Goal: Task Accomplishment & Management: Complete application form

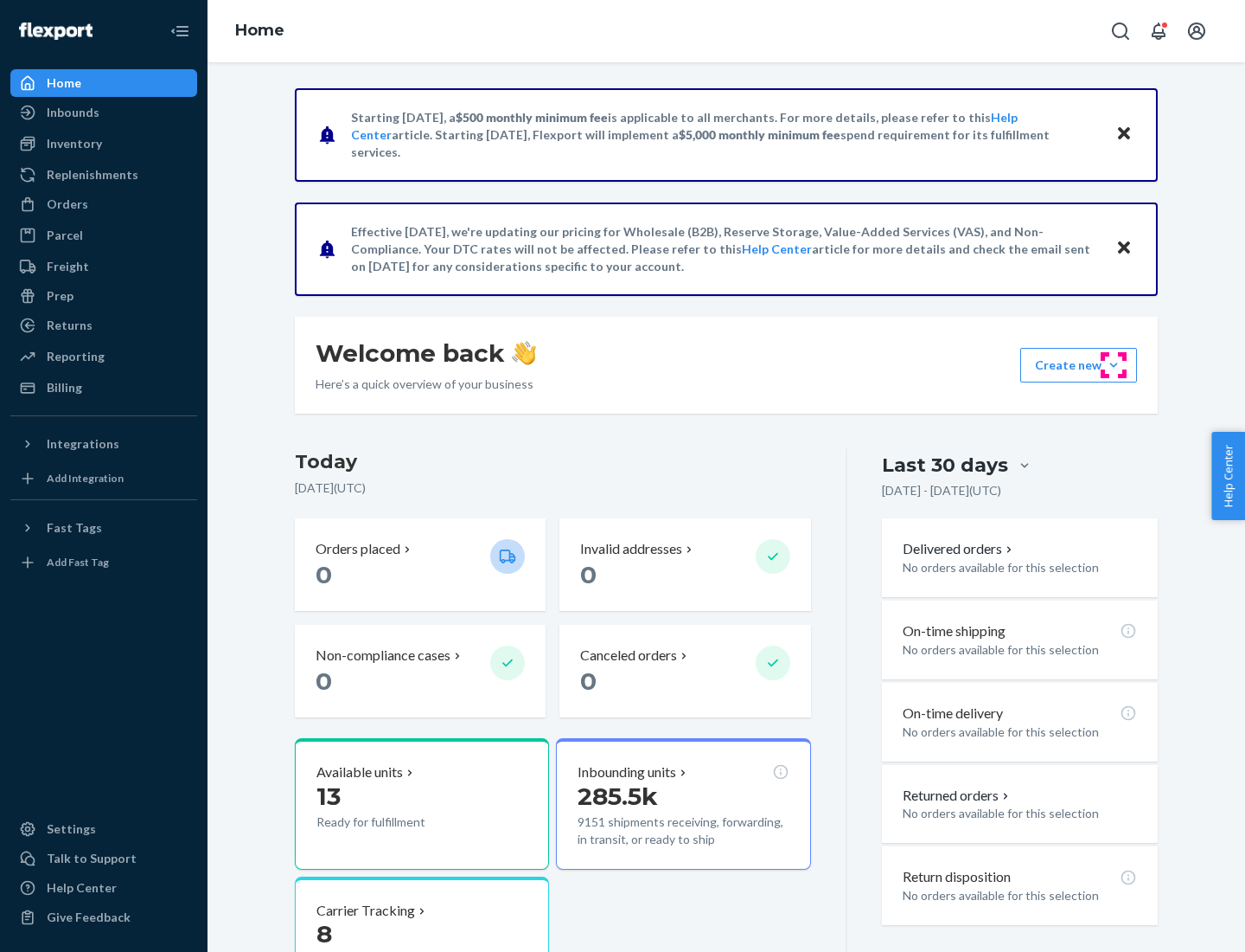
click at [1114, 365] on button "Create new Create new inbound Create new order Create new product" at bounding box center [1078, 364] width 117 height 34
click at [104, 112] on div "Inbounds" at bounding box center [104, 112] width 184 height 25
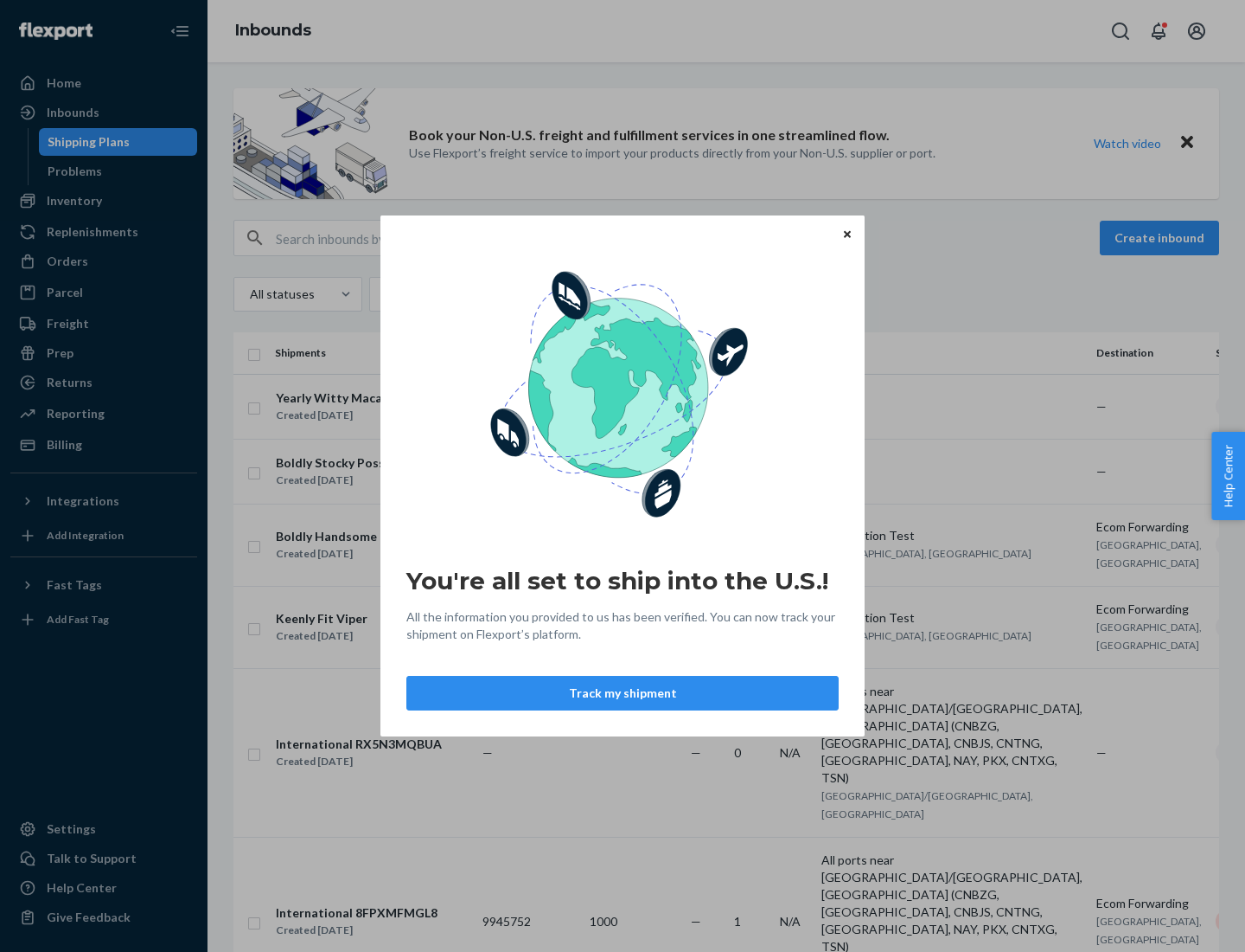
click at [104, 201] on div "You're all set to ship into the U.S.! All the information you provided to us ha…" at bounding box center [622, 476] width 1245 height 952
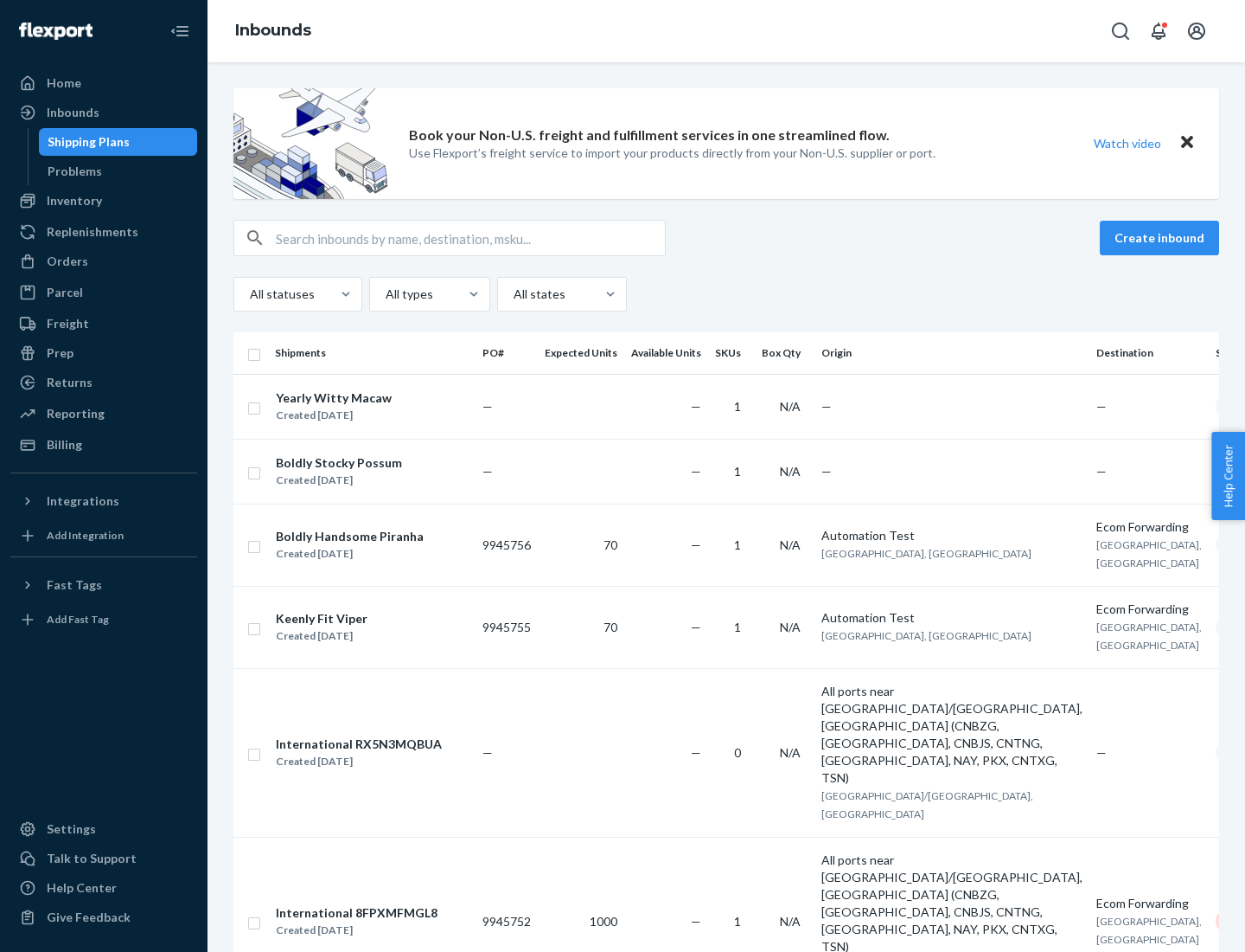
click at [726, 31] on div "Inbounds" at bounding box center [726, 31] width 1038 height 62
click at [726, 294] on div "All statuses All types All states" at bounding box center [726, 293] width 986 height 34
click at [86, 142] on div "Shipping Plans" at bounding box center [89, 142] width 83 height 18
click at [1162, 238] on button "Create inbound" at bounding box center [1160, 237] width 119 height 34
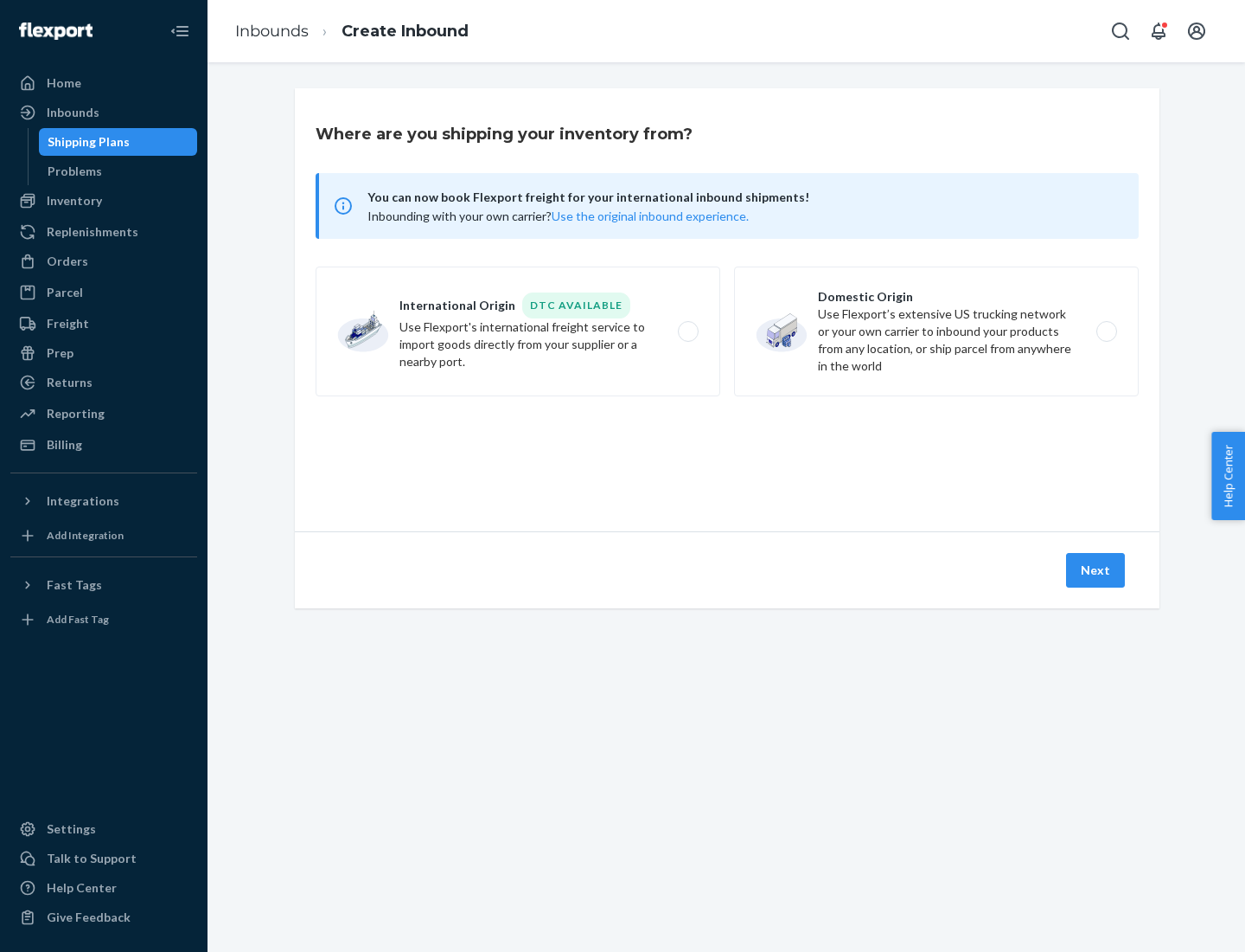
click at [518, 331] on label "International Origin DTC Available Use Flexport's international freight service…" at bounding box center [518, 331] width 405 height 130
click at [687, 331] on input "International Origin DTC Available Use Flexport's international freight service…" at bounding box center [693, 331] width 11 height 11
radio input "true"
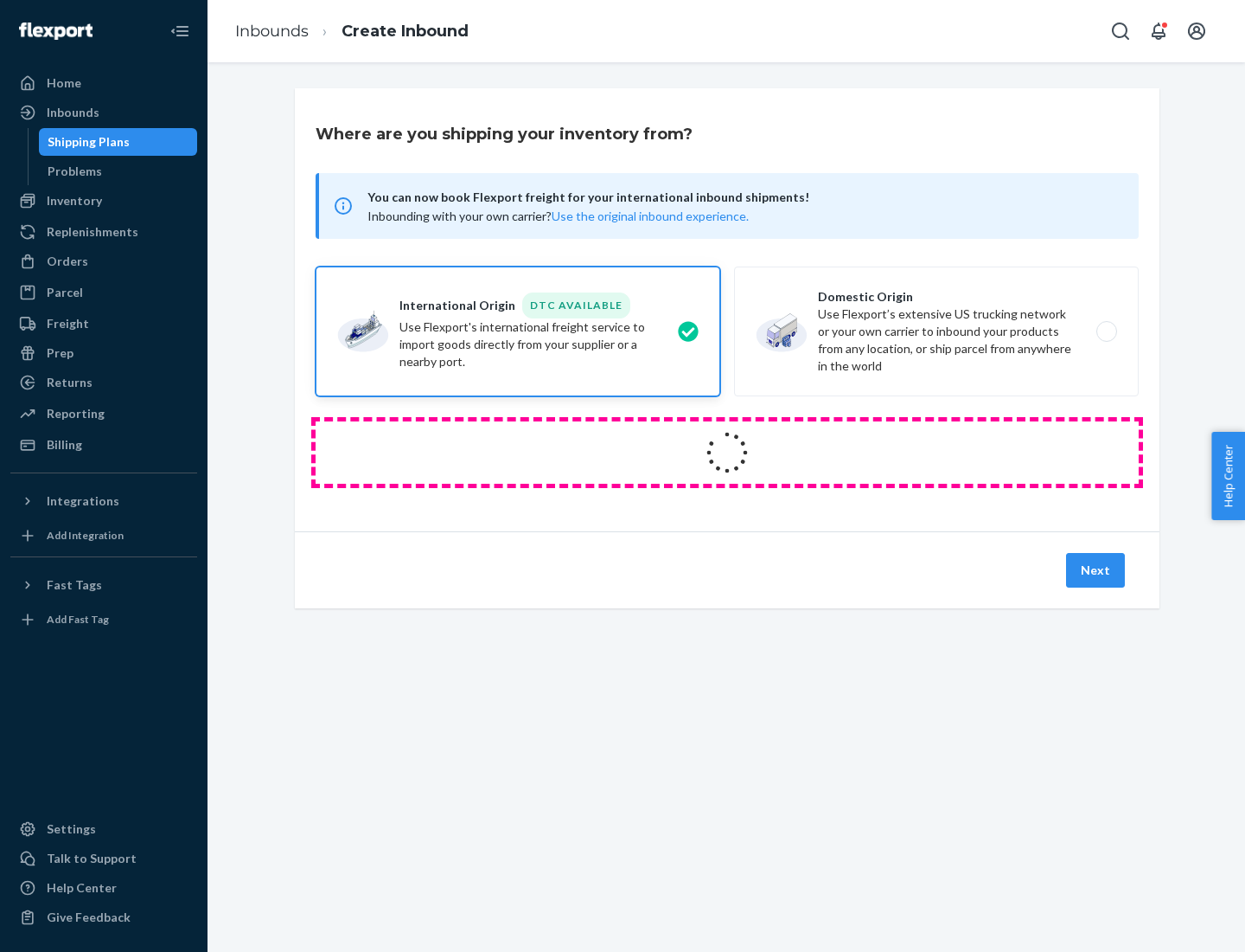
click at [727, 452] on icon at bounding box center [728, 453] width 51 height 51
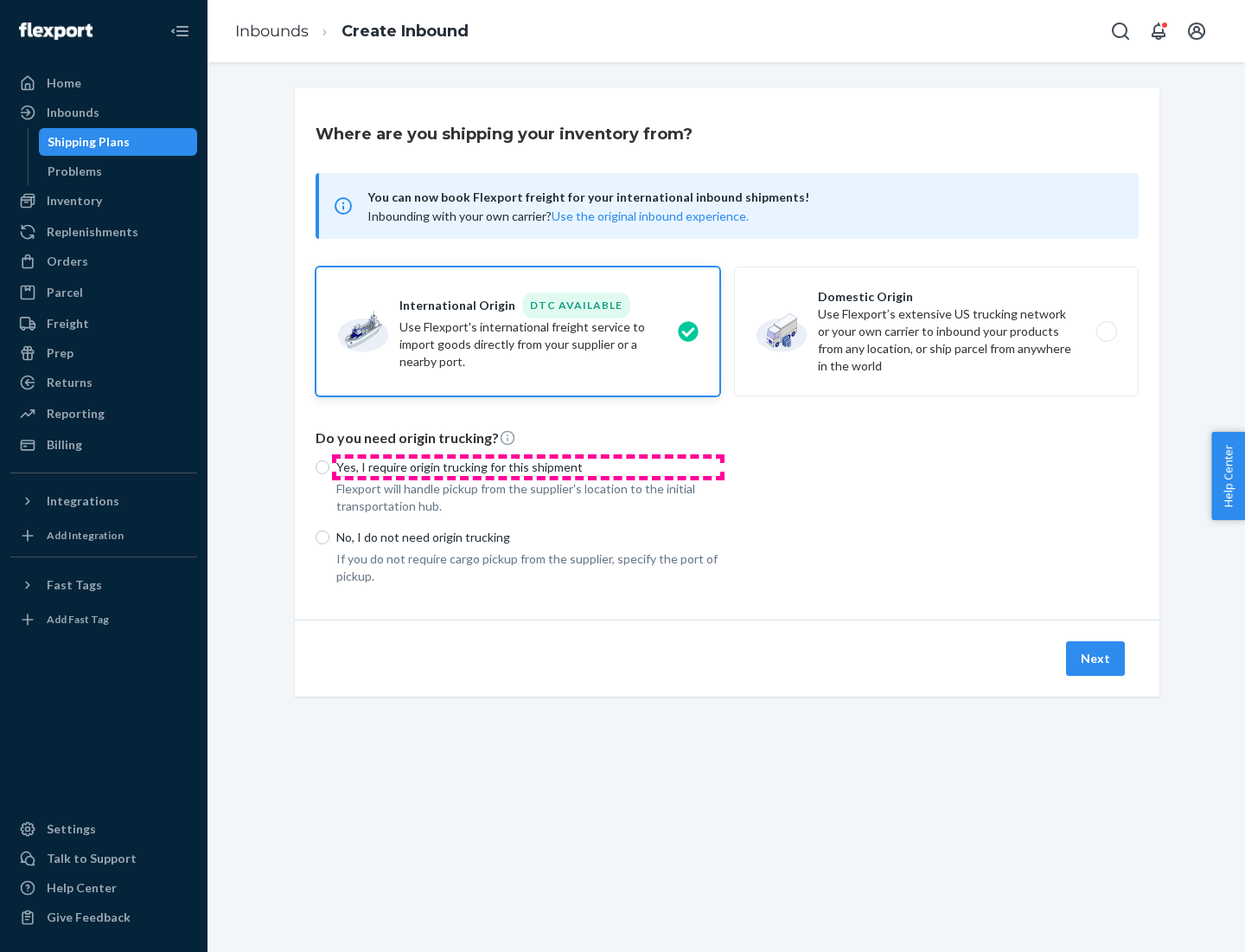
click at [529, 466] on p "Yes, I require origin trucking for this shipment" at bounding box center [528, 467] width 384 height 18
click at [329, 466] on input "Yes, I require origin trucking for this shipment" at bounding box center [323, 467] width 14 height 14
radio input "true"
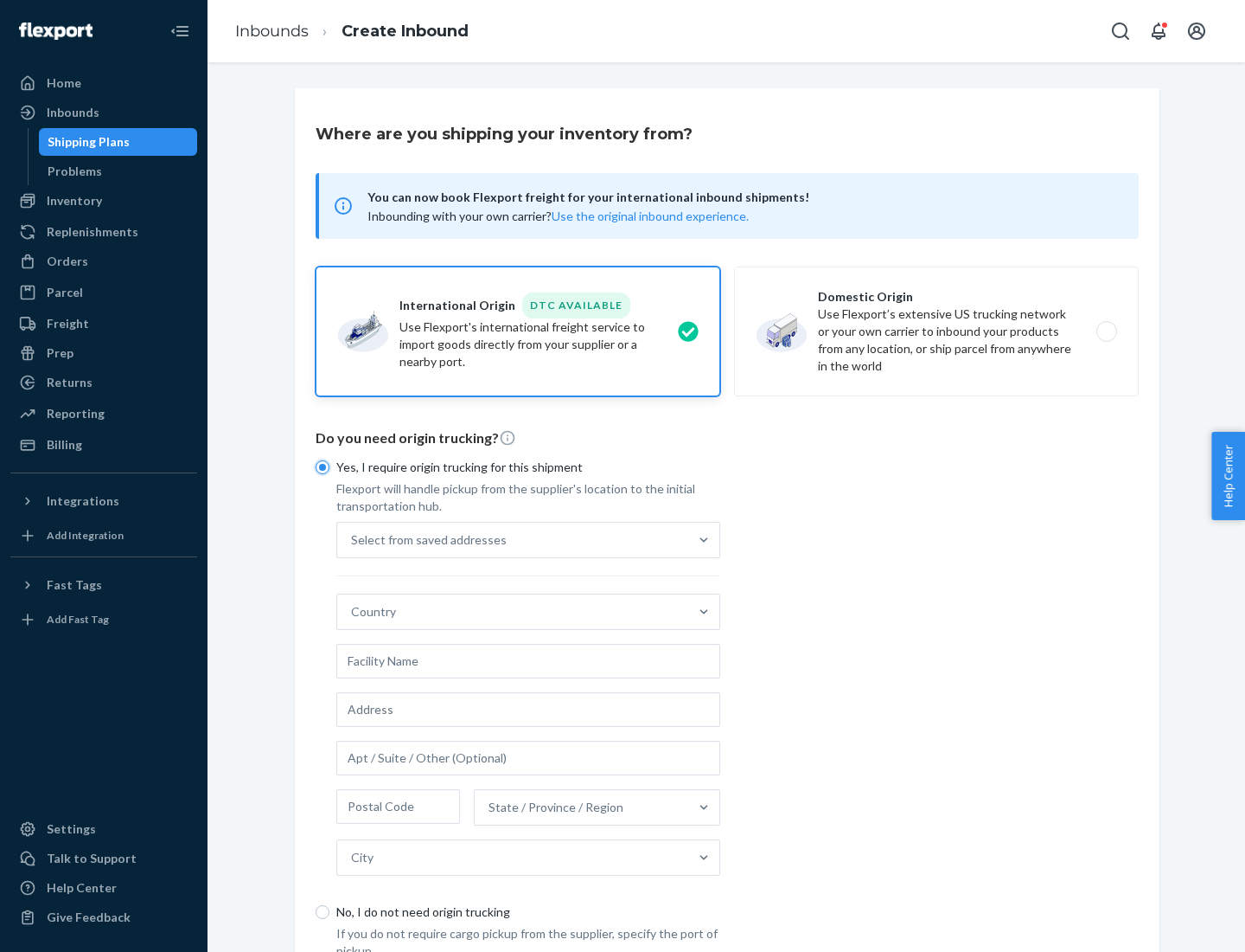
scroll to position [32, 0]
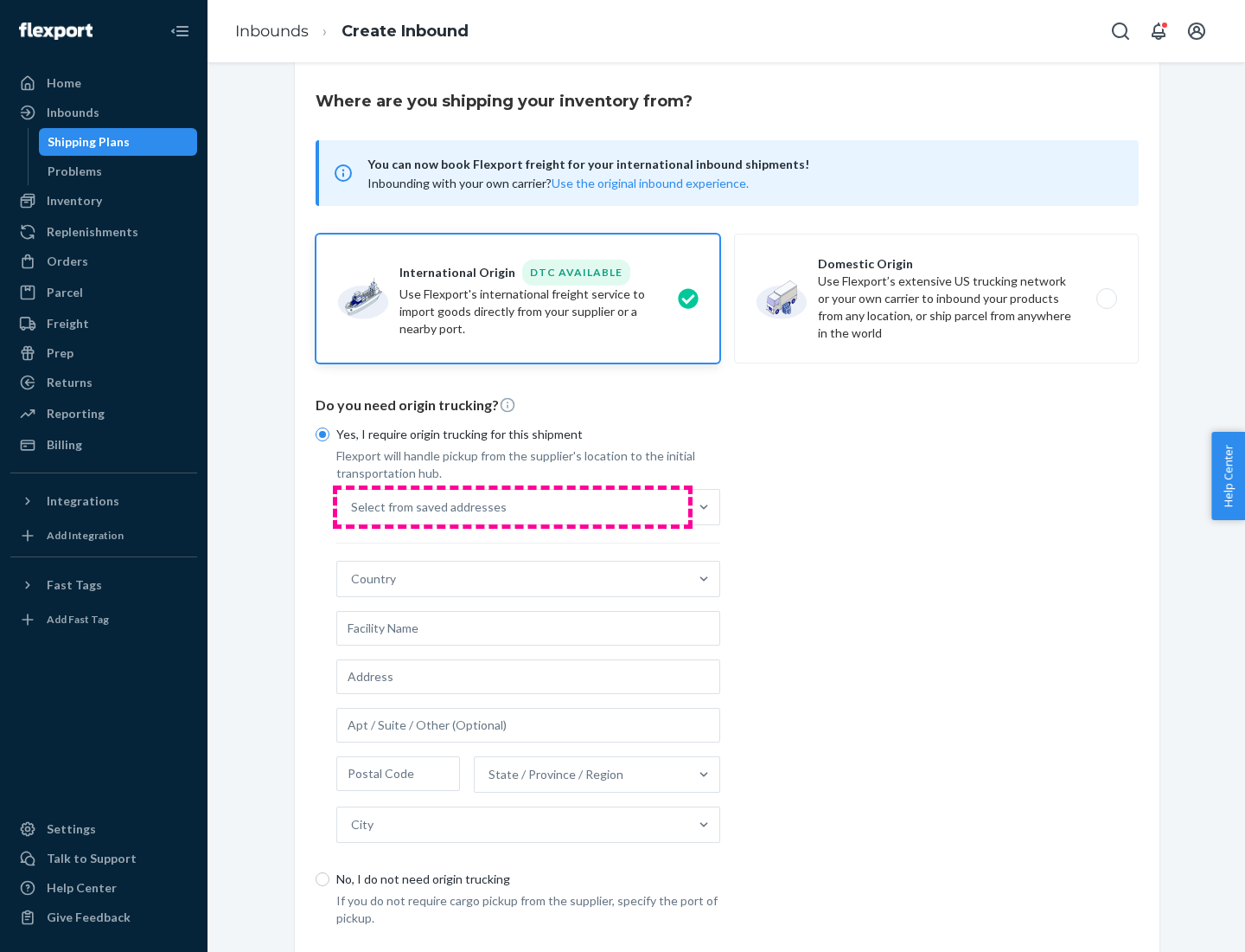
click at [513, 506] on div "Select from saved addresses" at bounding box center [513, 507] width 351 height 34
click at [353, 506] on input "Select from saved addresses" at bounding box center [352, 507] width 2 height 18
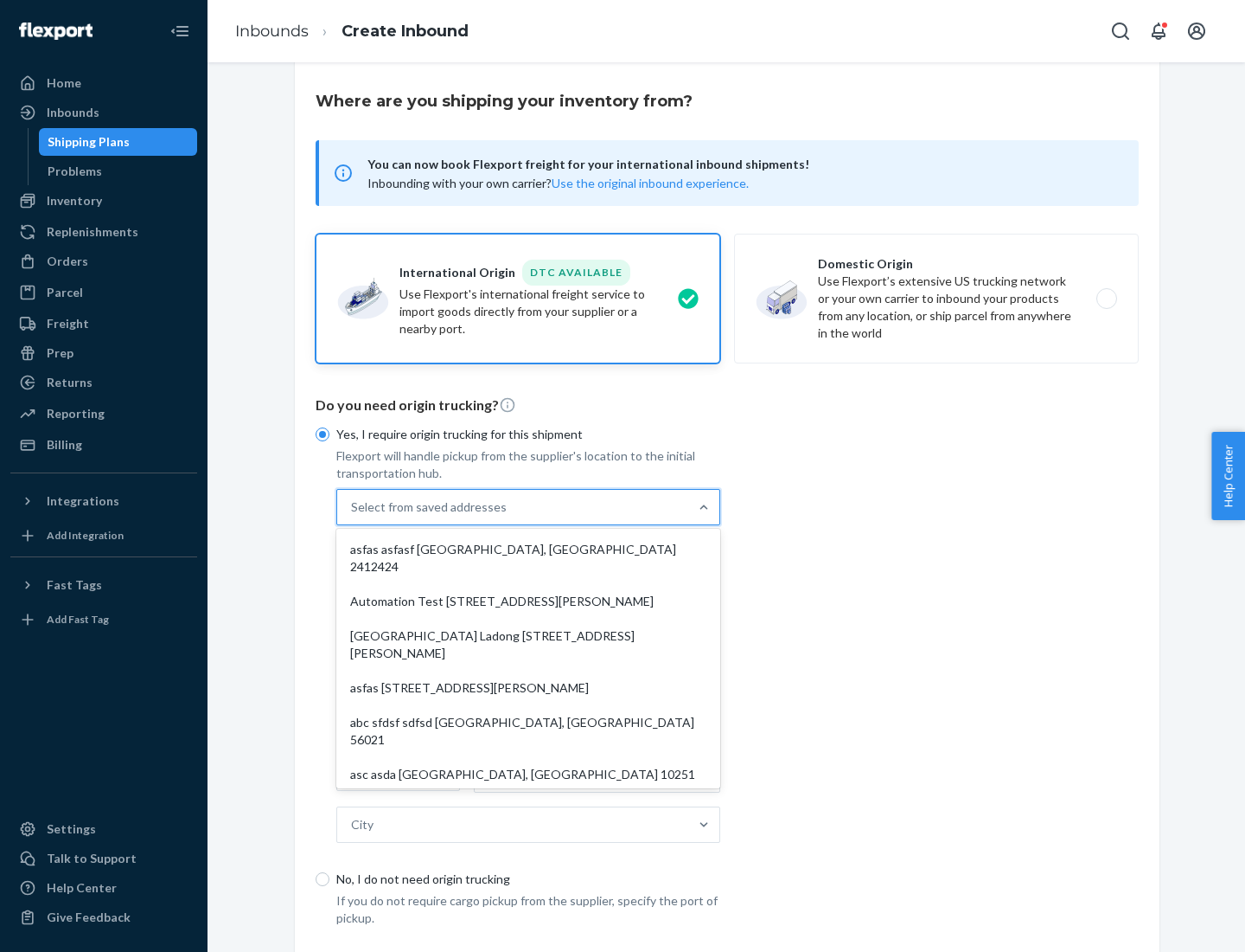
scroll to position [76, 0]
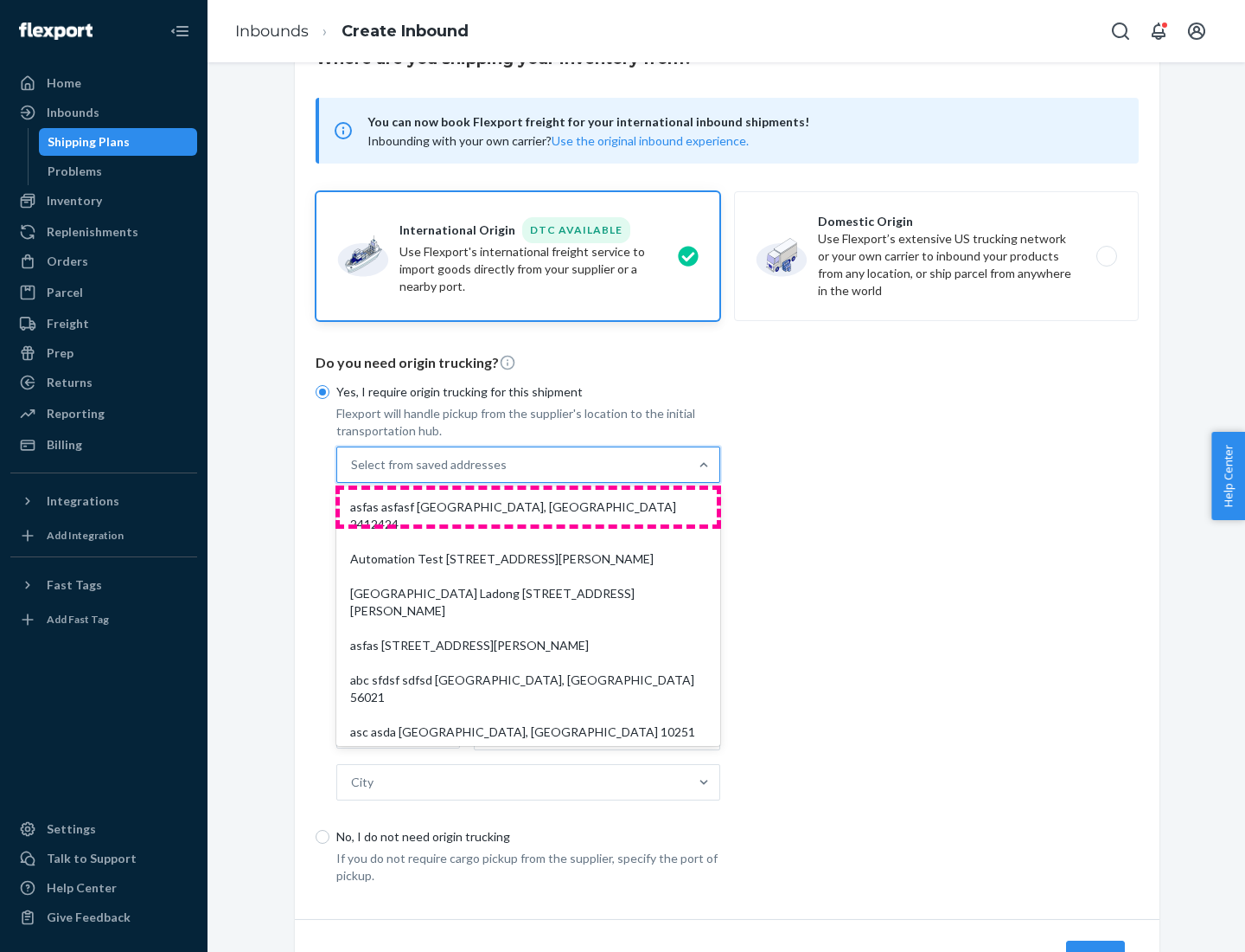
click at [529, 506] on div "asfas asfasf [GEOGRAPHIC_DATA], [GEOGRAPHIC_DATA] 2412424" at bounding box center [528, 516] width 377 height 52
click at [353, 473] on input "option asfas asfasf [GEOGRAPHIC_DATA], [GEOGRAPHIC_DATA] 2412424 focused, 1 of …" at bounding box center [352, 465] width 2 height 18
type input "asfas"
type input "asfasf"
type input "2412424"
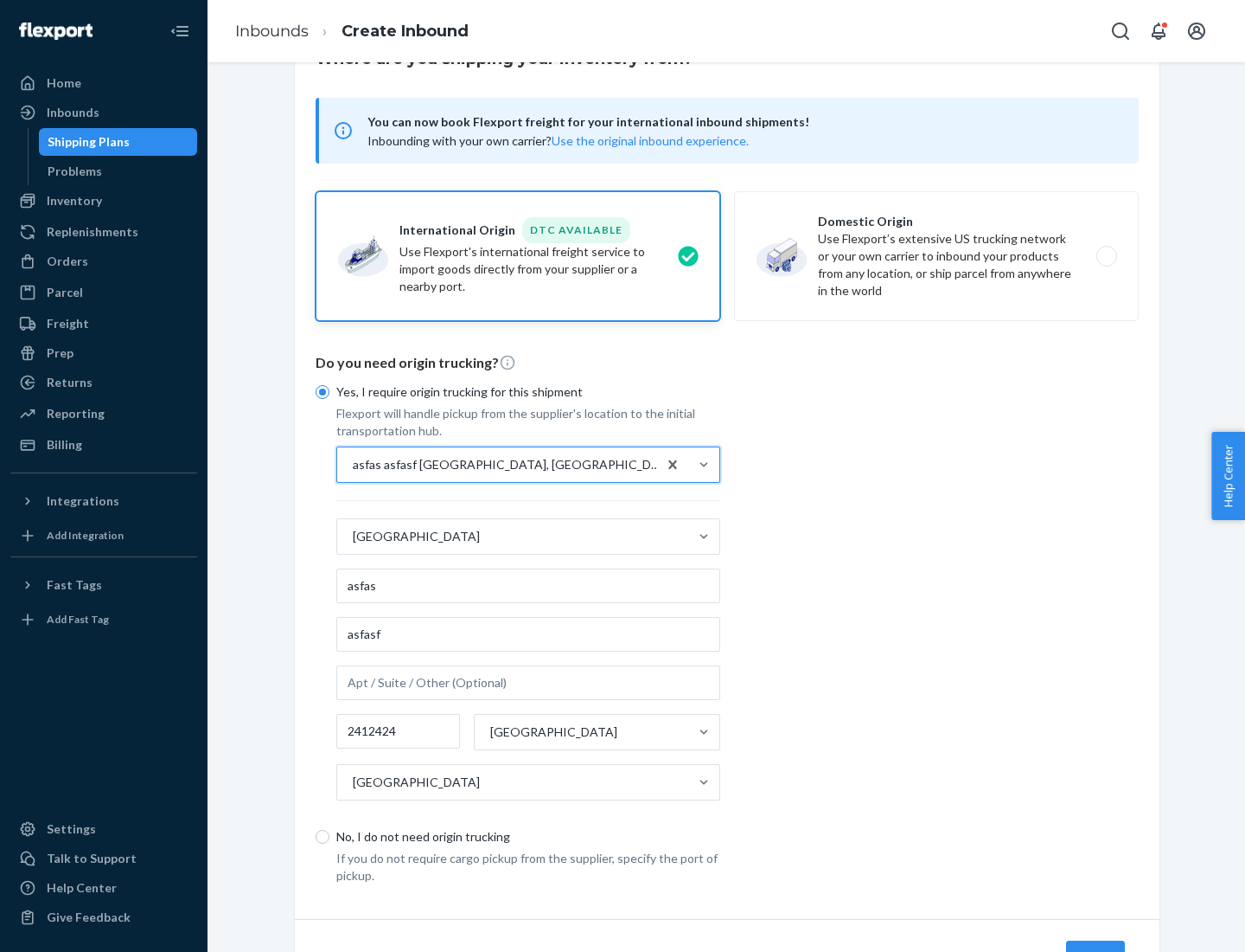
scroll to position [161, 0]
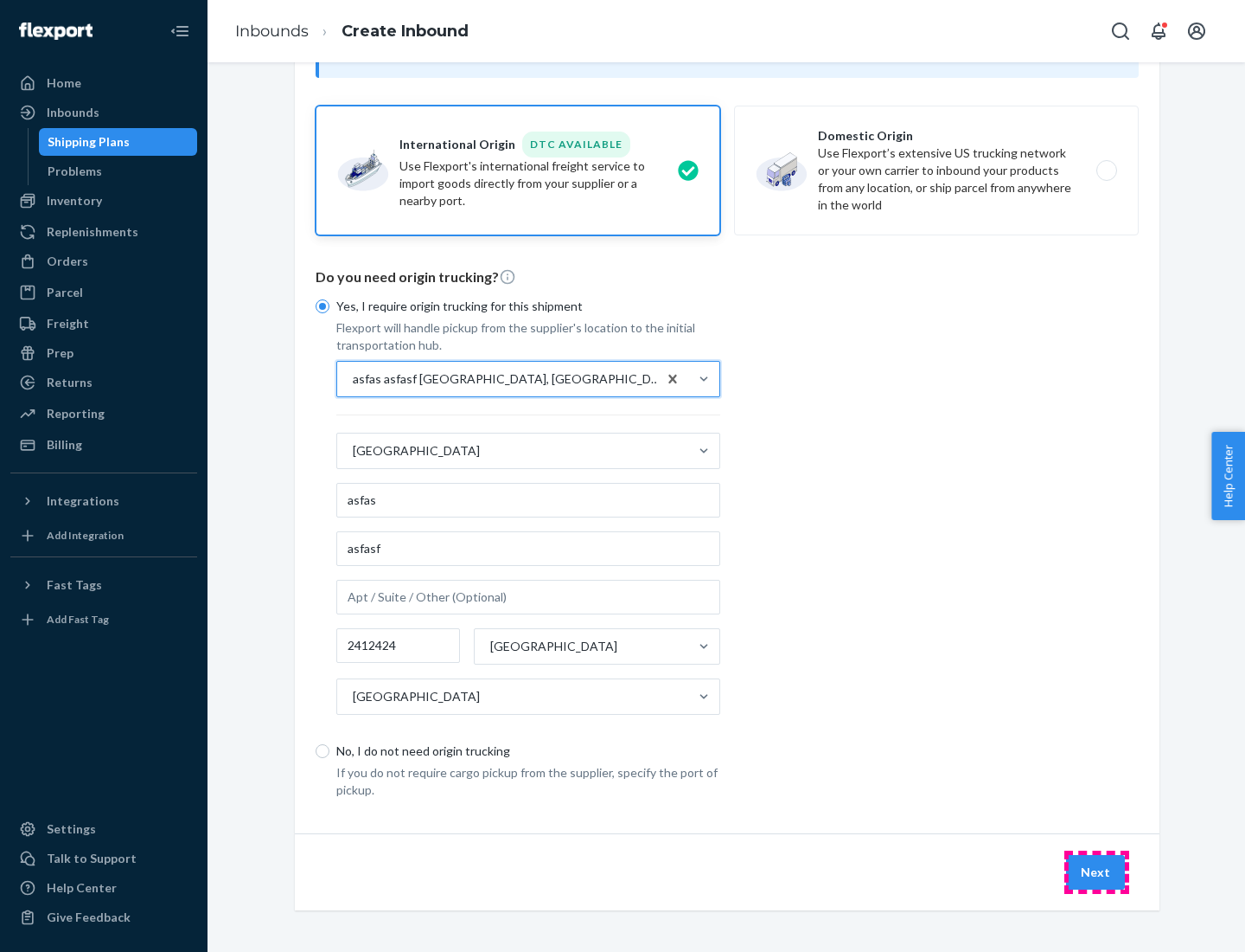
click at [1097, 871] on button "Next" at bounding box center [1096, 871] width 59 height 34
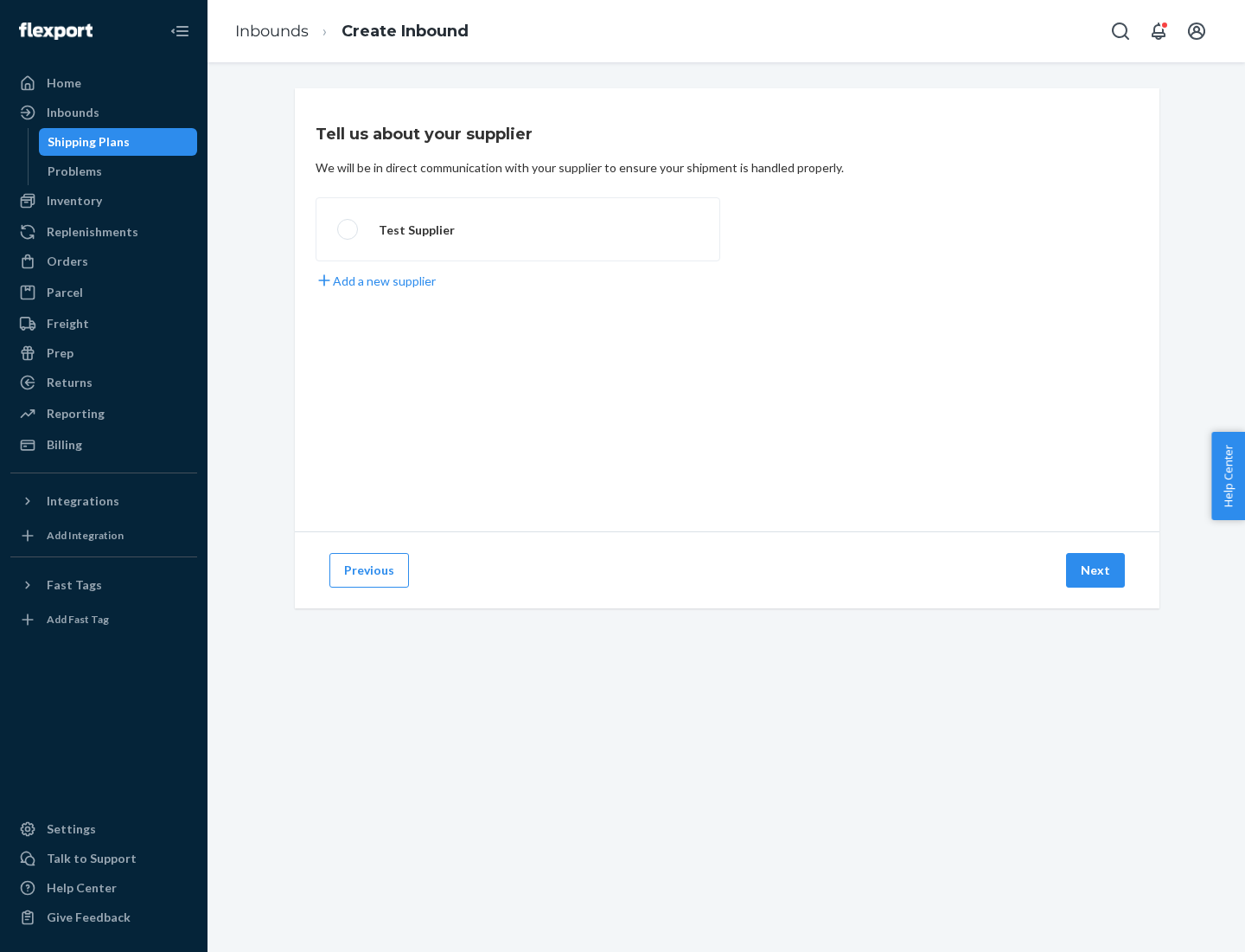
click at [518, 229] on label "Test Supplier" at bounding box center [518, 229] width 405 height 64
click at [349, 229] on input "Test Supplier" at bounding box center [342, 229] width 11 height 11
radio input "true"
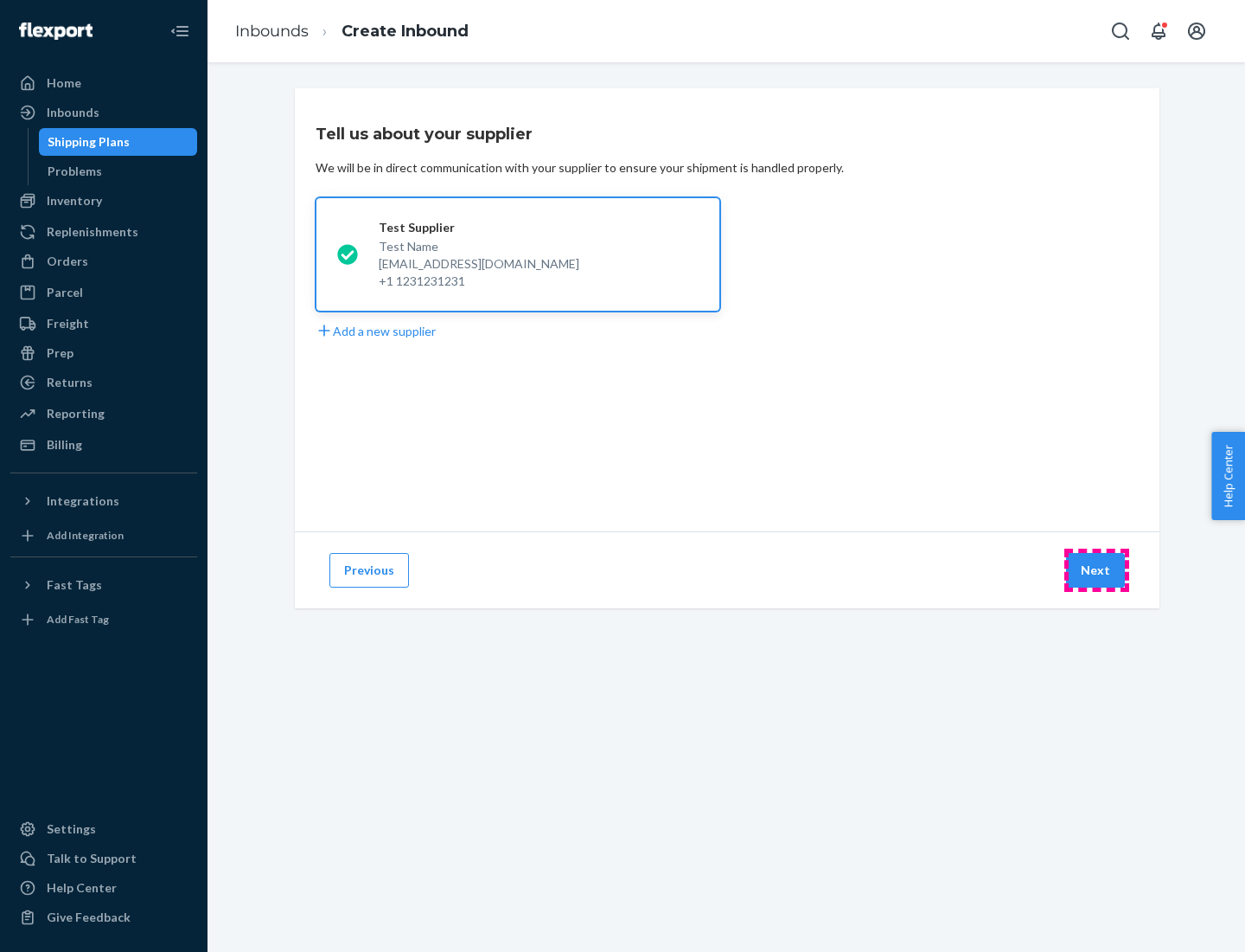
click at [1097, 570] on button "Next" at bounding box center [1096, 569] width 59 height 34
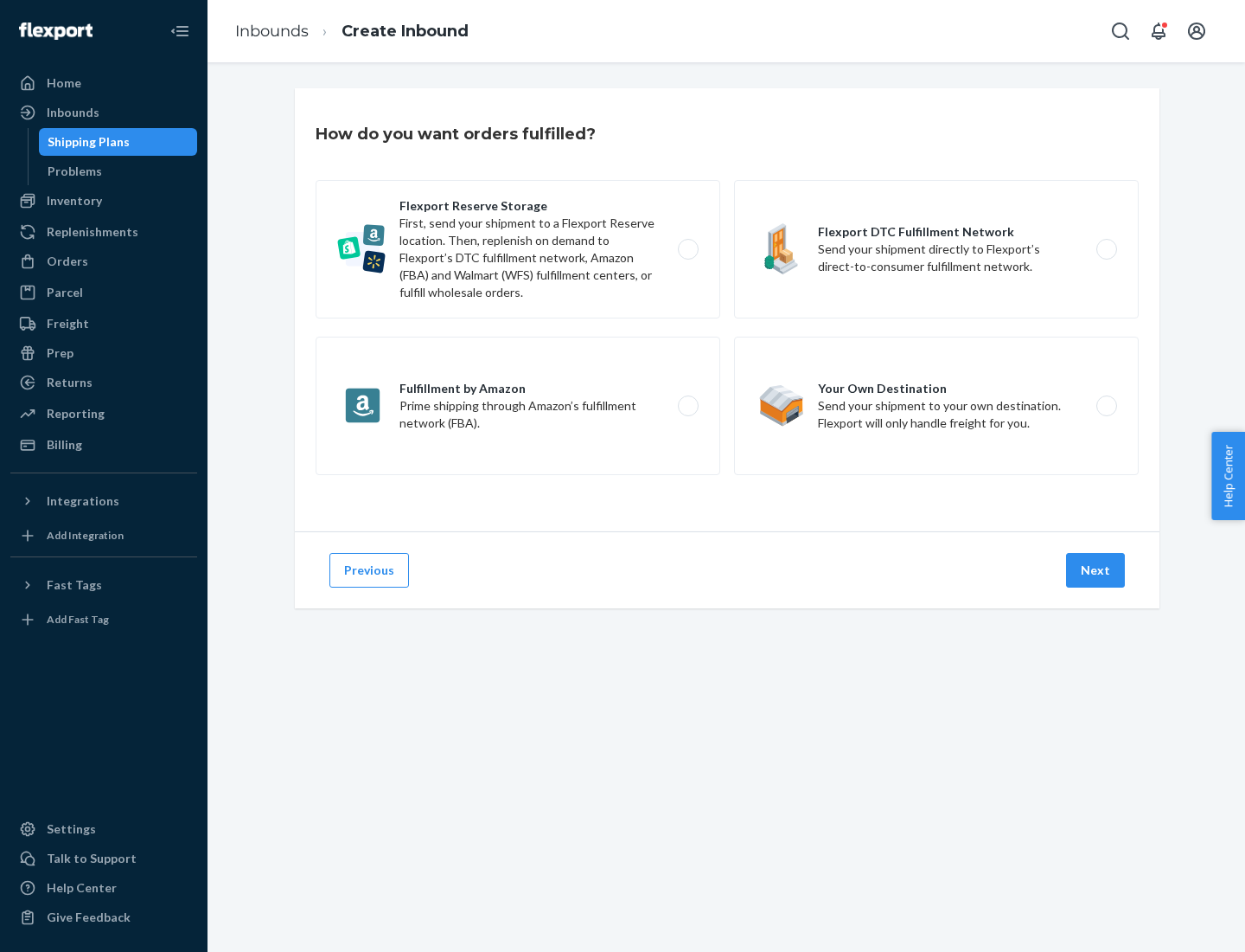
click at [518, 406] on label "Fulfillment by Amazon Prime shipping through Amazon’s fulfillment network (FBA)." at bounding box center [518, 406] width 405 height 139
click at [687, 406] on input "Fulfillment by Amazon Prime shipping through Amazon’s fulfillment network (FBA)." at bounding box center [693, 406] width 11 height 11
radio input "true"
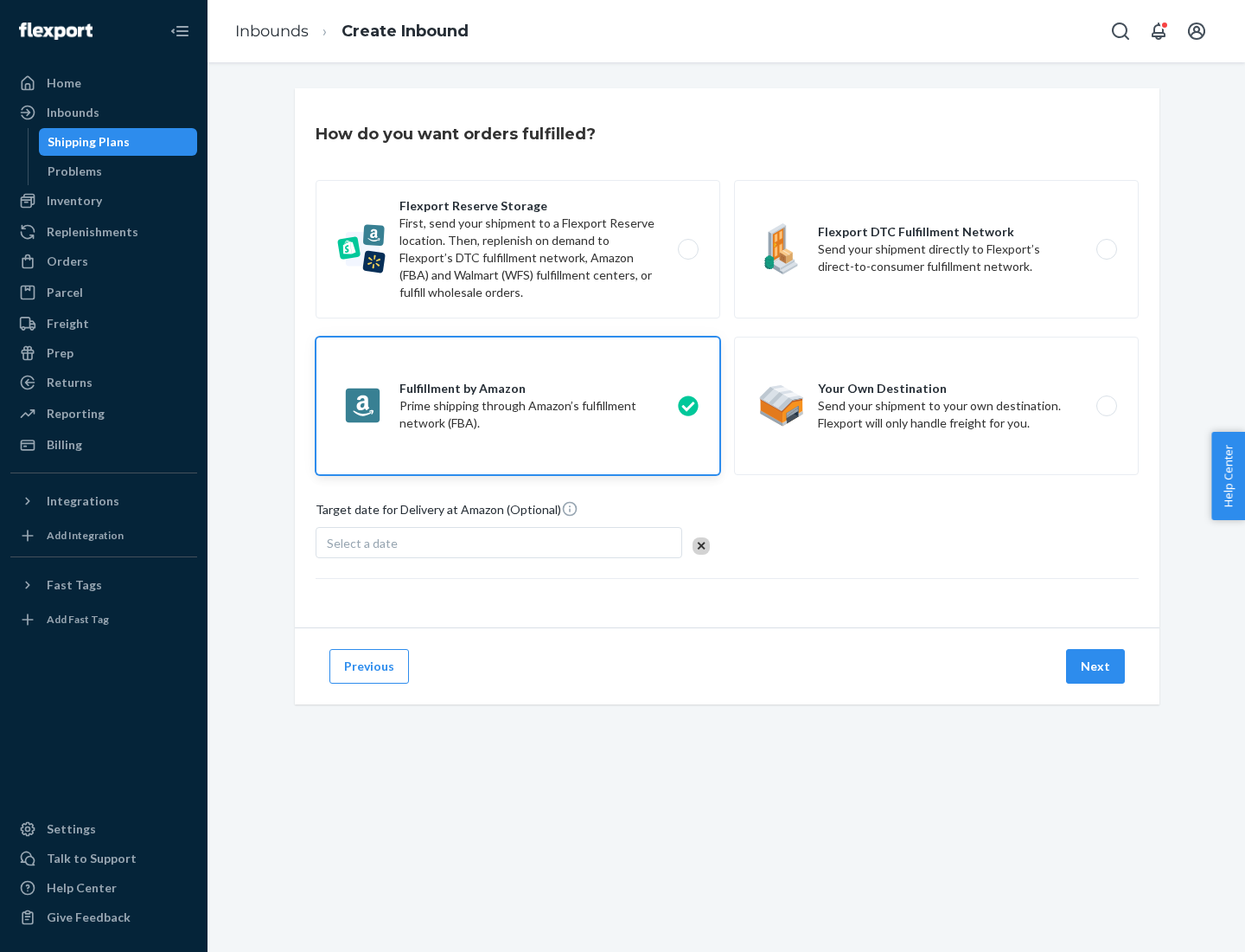
click at [1097, 666] on button "Next" at bounding box center [1096, 666] width 59 height 34
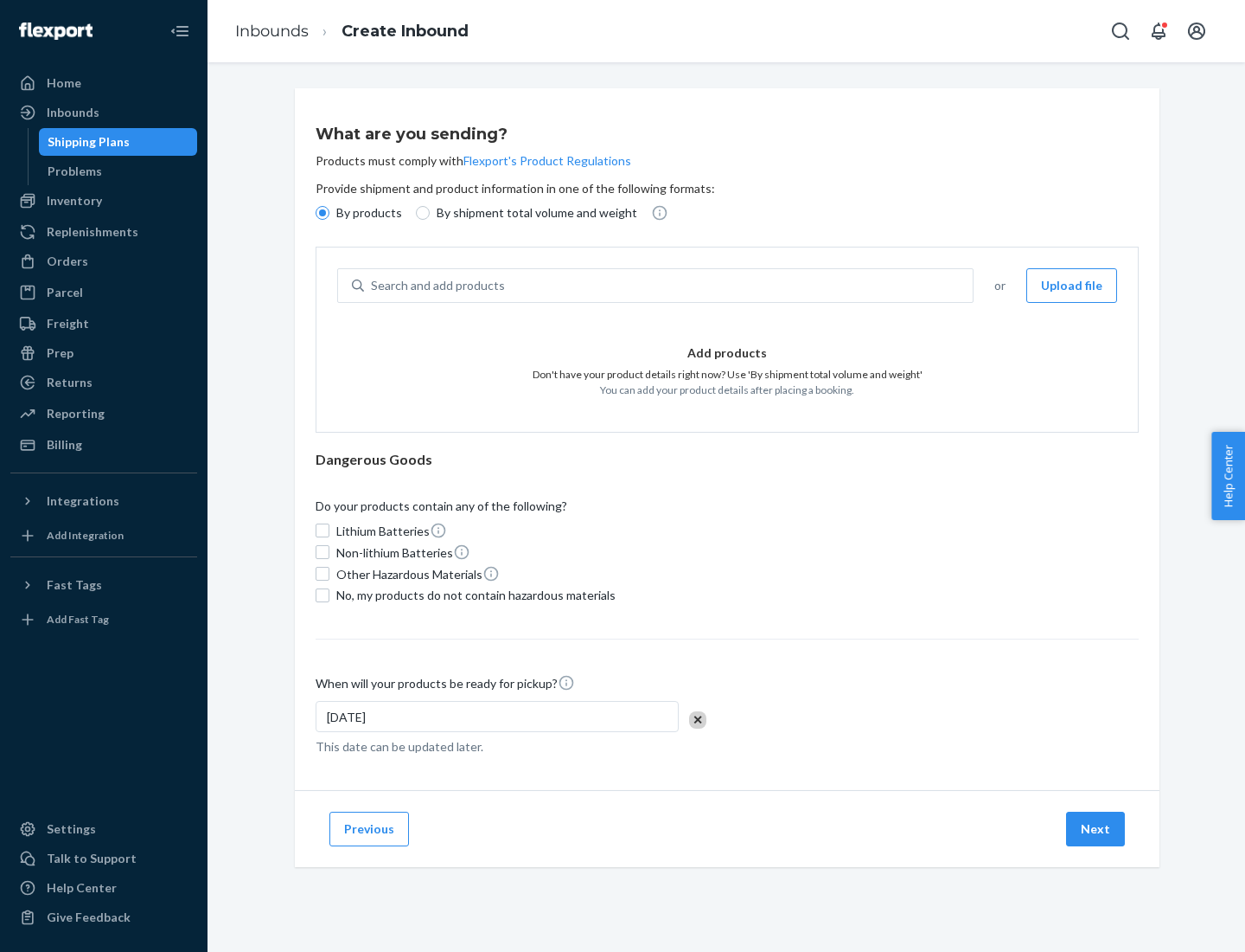
click at [532, 213] on p "By shipment total volume and weight" at bounding box center [536, 213] width 201 height 18
click at [430, 213] on input "By shipment total volume and weight" at bounding box center [423, 213] width 14 height 14
radio input "true"
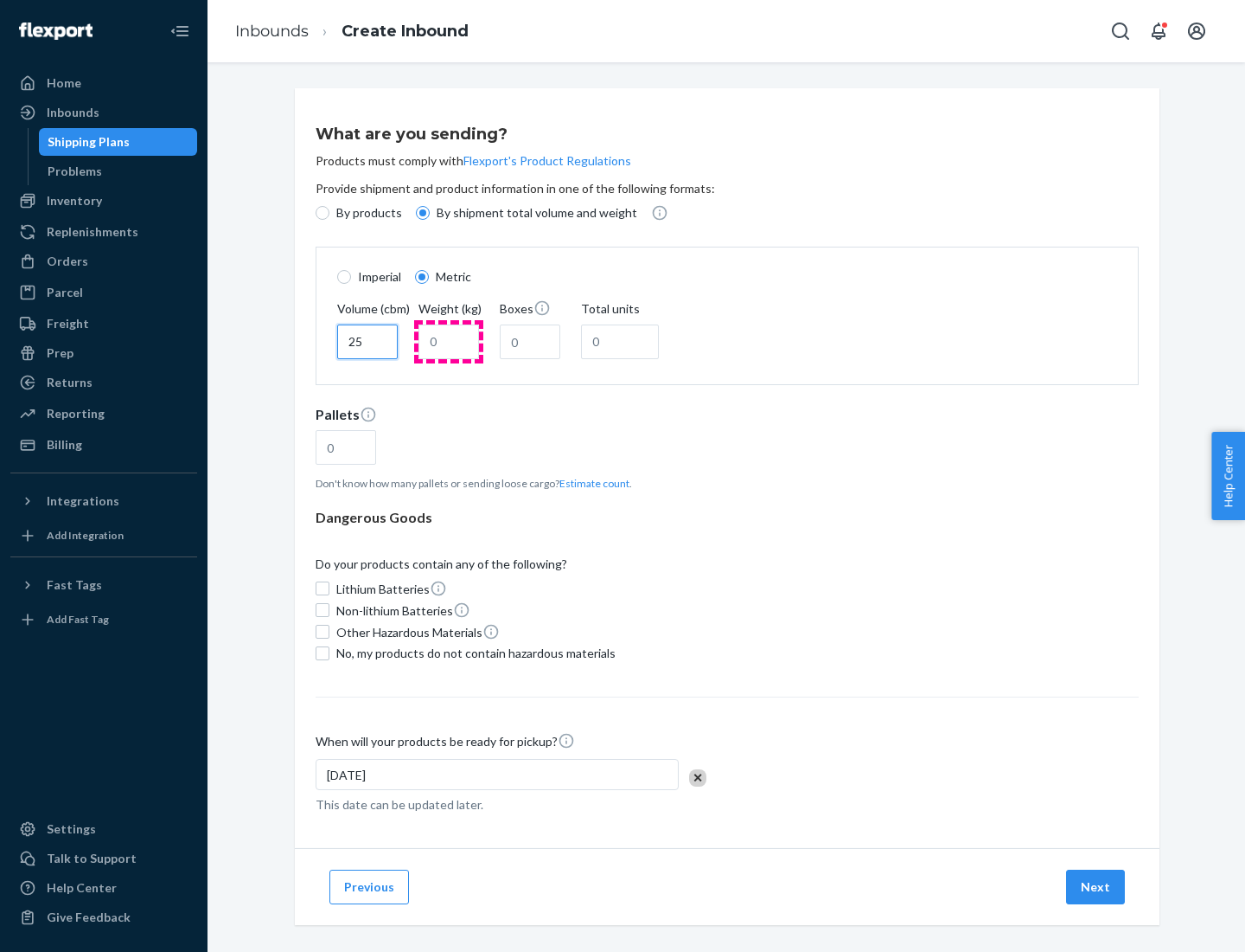
type input "25"
type input "100"
type input "50"
type input "500"
click at [591, 483] on button "Estimate count" at bounding box center [594, 483] width 70 height 15
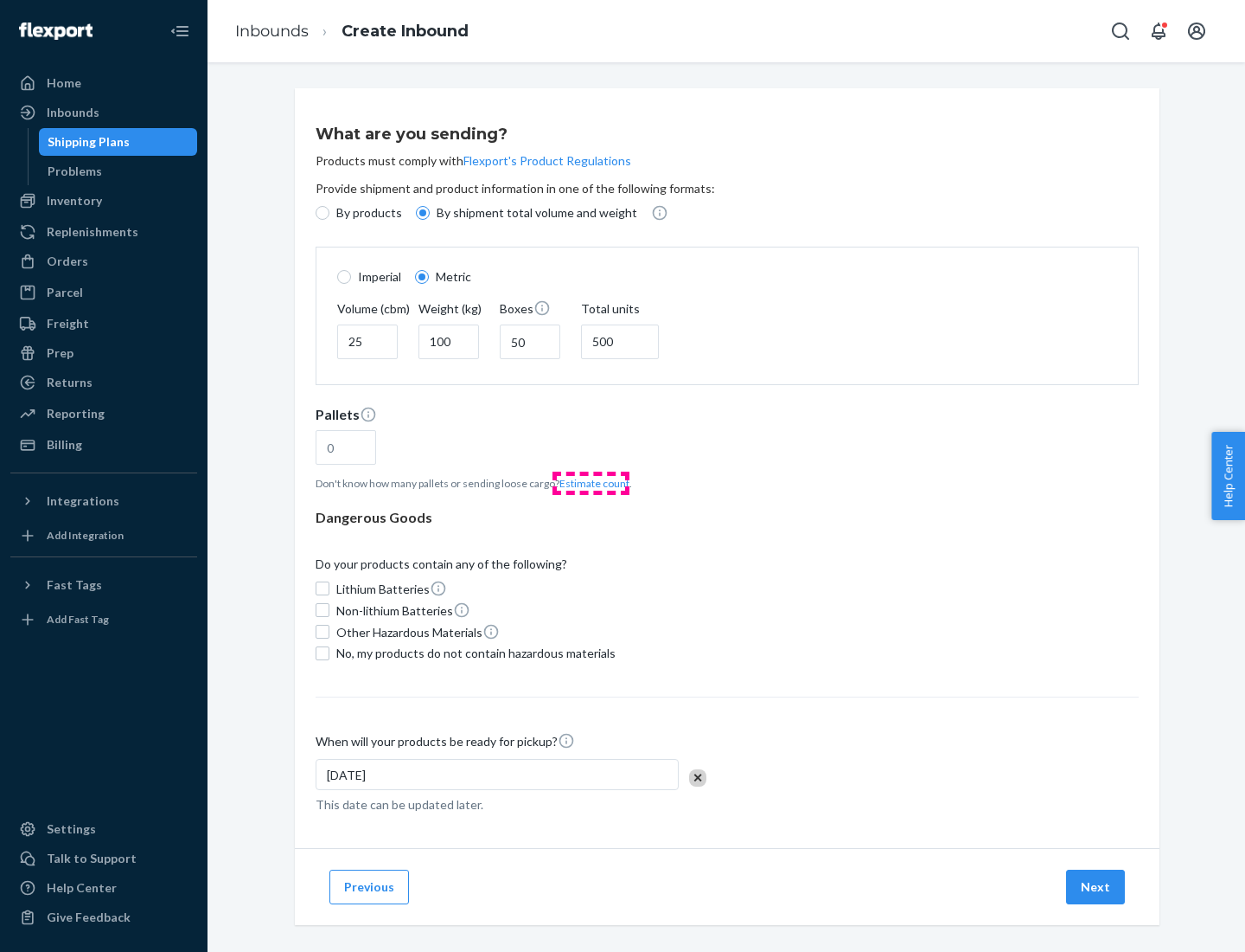
type input "16"
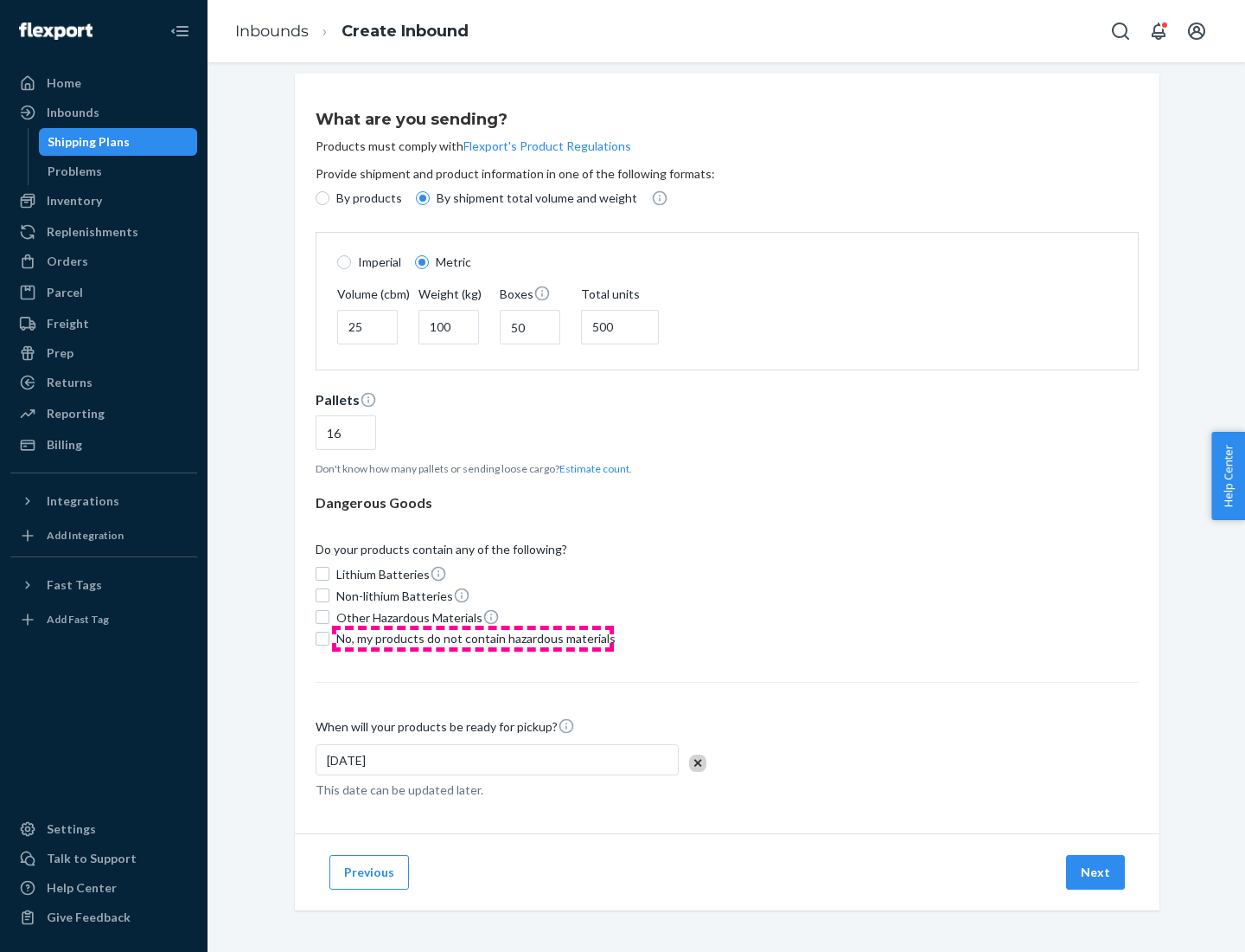
click at [473, 638] on span "No, my products do not contain hazardous materials" at bounding box center [476, 638] width 279 height 18
click at [329, 638] on input "No, my products do not contain hazardous materials" at bounding box center [323, 638] width 14 height 14
checkbox input "true"
click at [1097, 871] on button "Next" at bounding box center [1096, 871] width 59 height 34
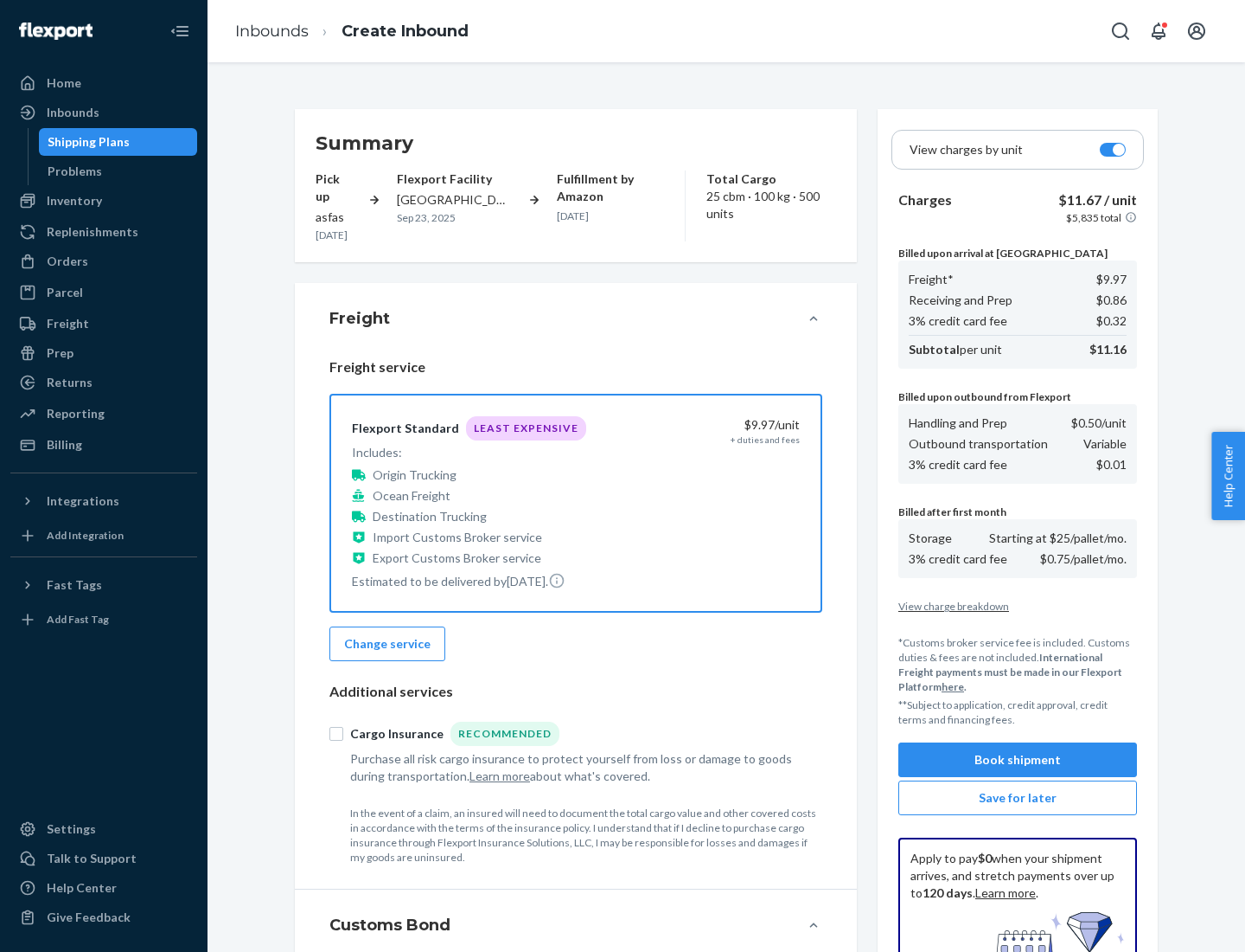
scroll to position [253, 0]
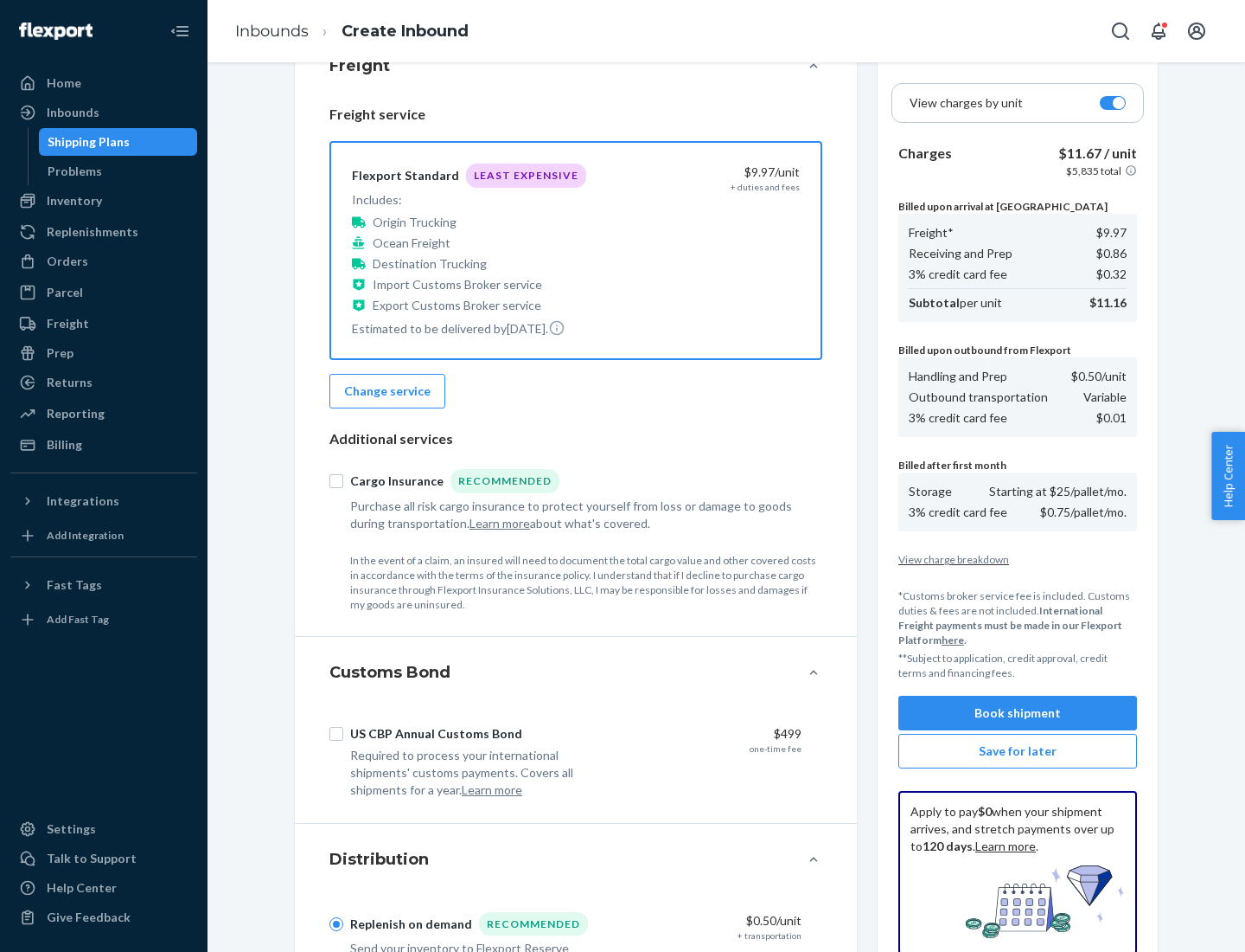
click at [1018, 713] on button "Book shipment" at bounding box center [1018, 712] width 239 height 34
